Goal: Task Accomplishment & Management: Use online tool/utility

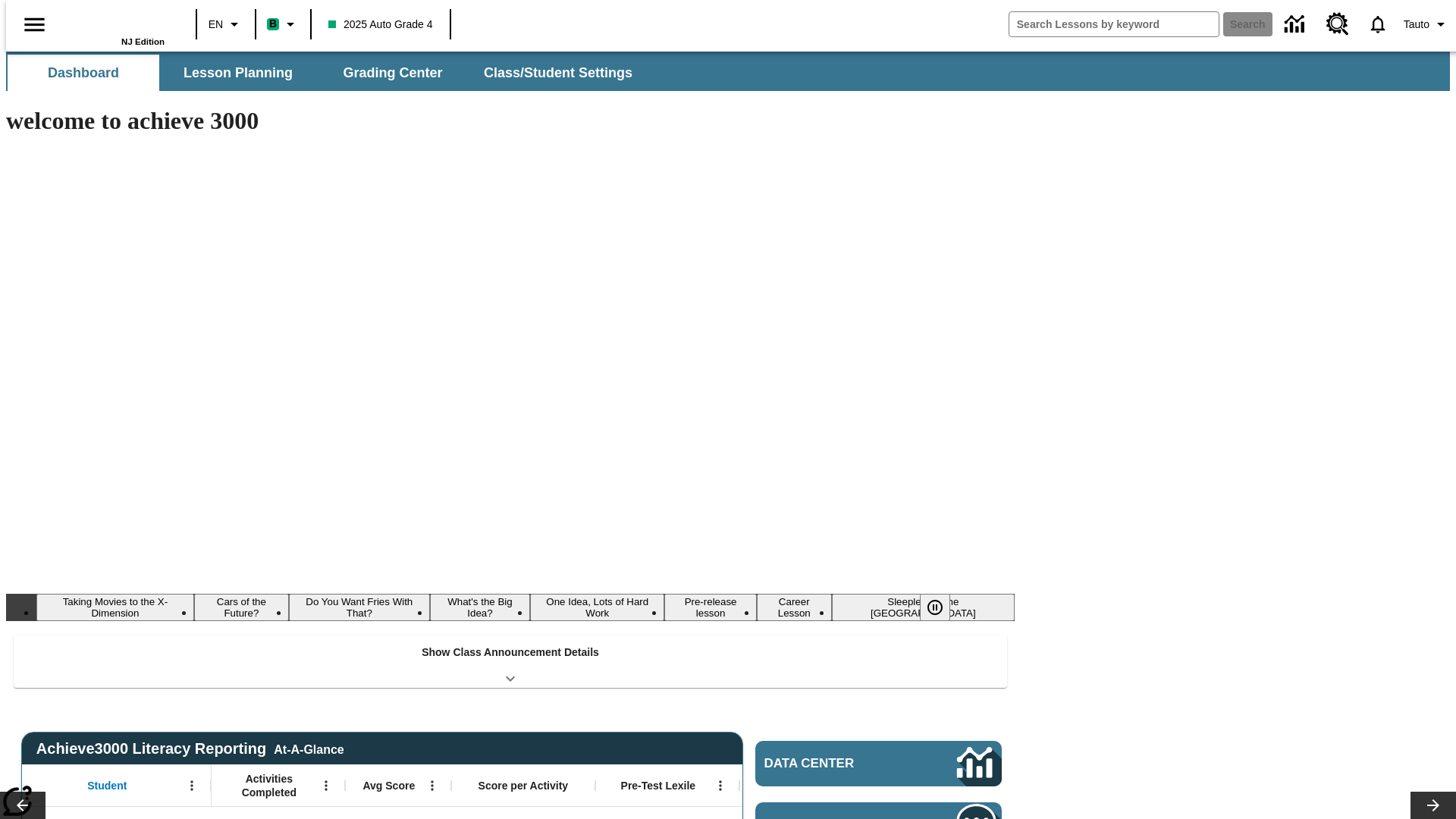
type input "-1"
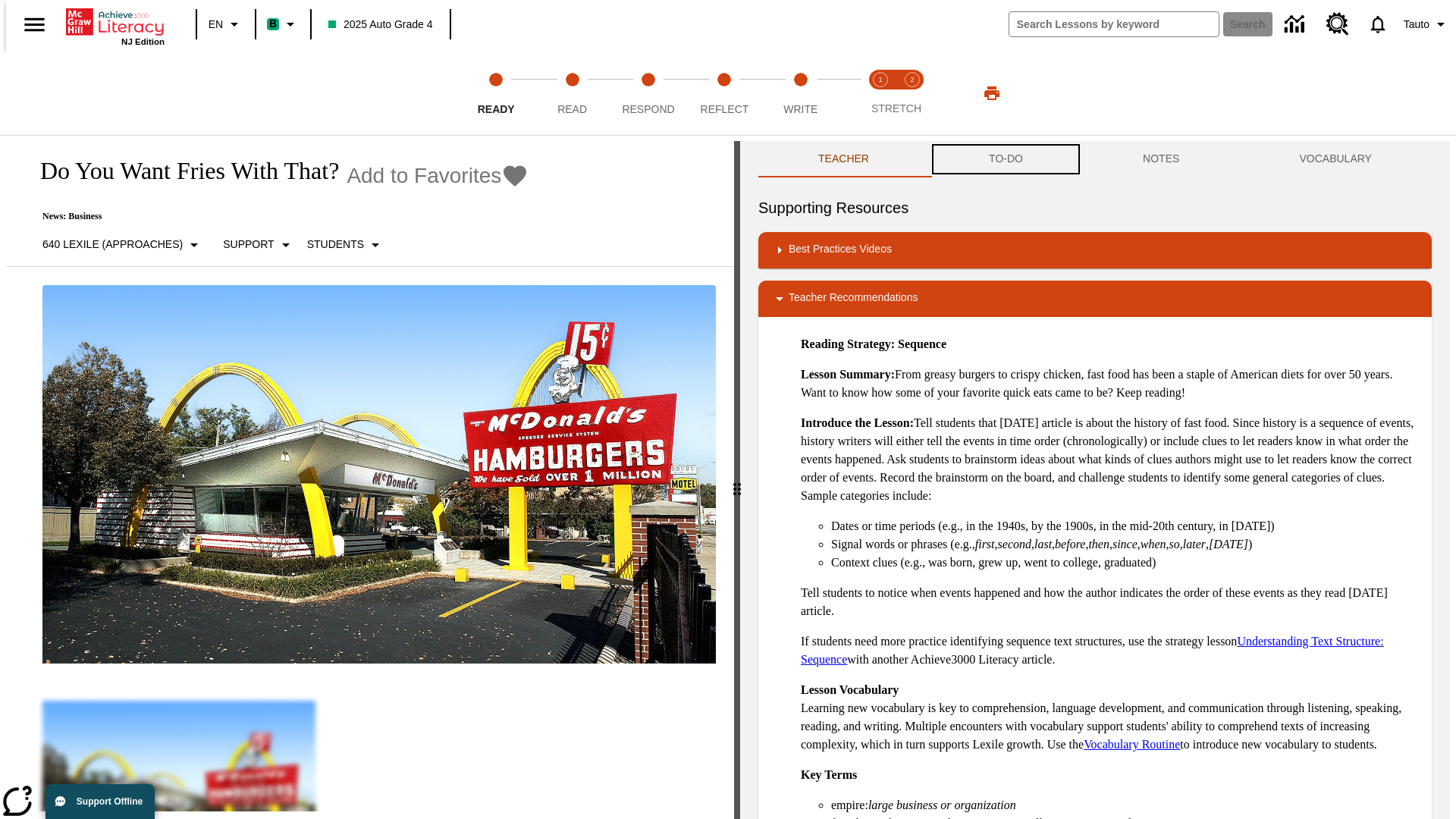
click at [1005, 159] on button "TO-DO" at bounding box center [1006, 158] width 154 height 36
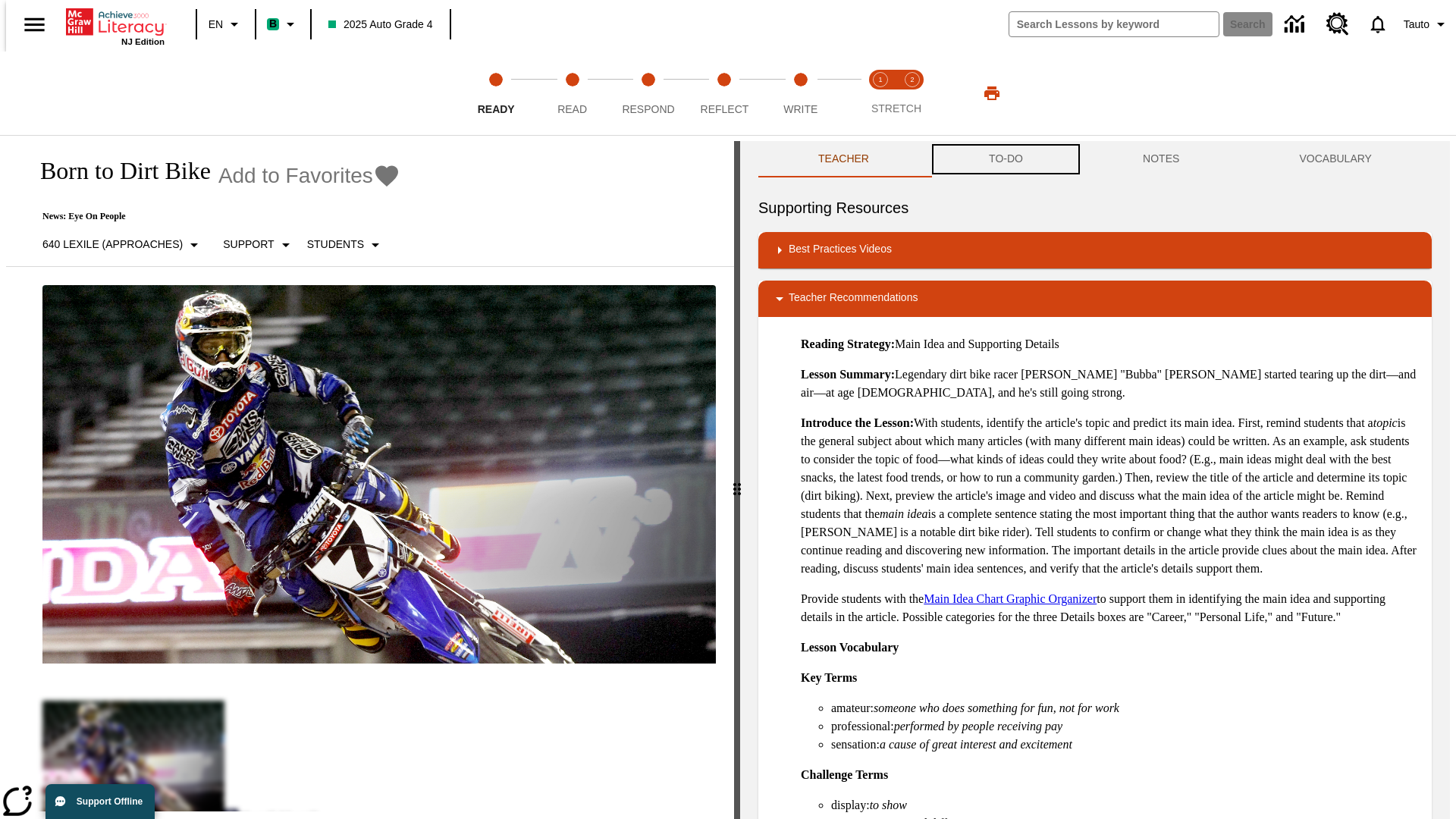
click at [1005, 159] on button "TO-DO" at bounding box center [1006, 158] width 154 height 36
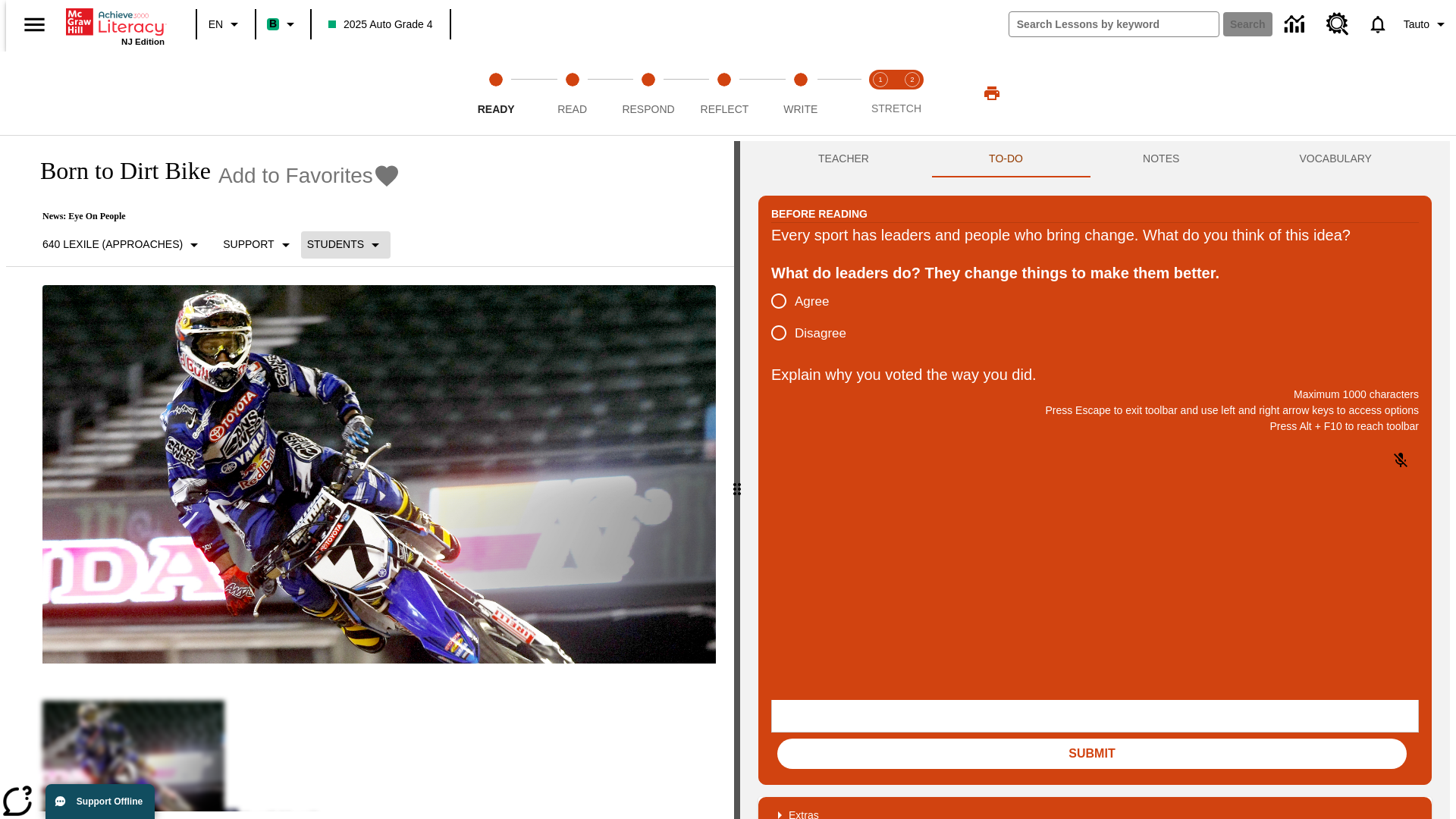
click at [336, 244] on p "Students" at bounding box center [335, 244] width 57 height 16
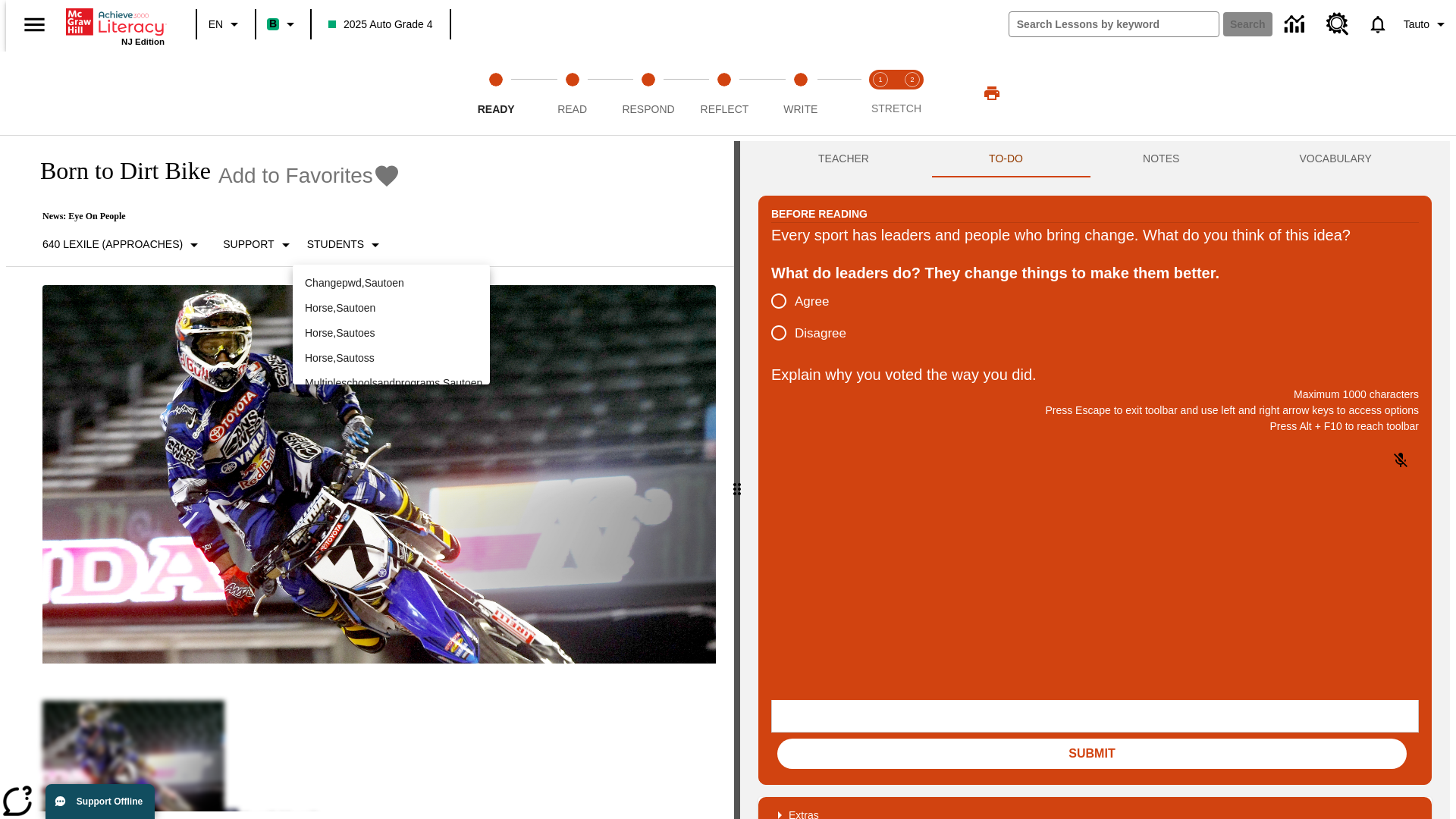
click at [392, 300] on p "Horse , Sautoen" at bounding box center [392, 308] width 173 height 16
